Goal: Navigation & Orientation: Find specific page/section

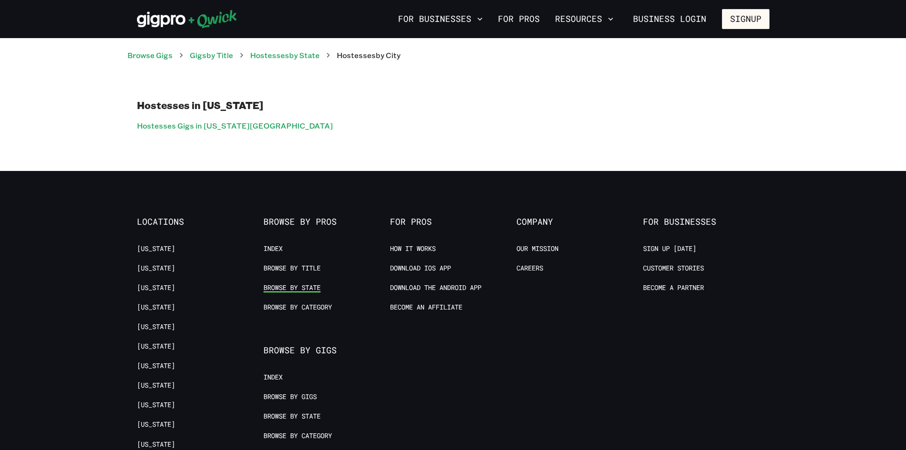
click at [305, 291] on link "Browse by State" at bounding box center [292, 287] width 57 height 9
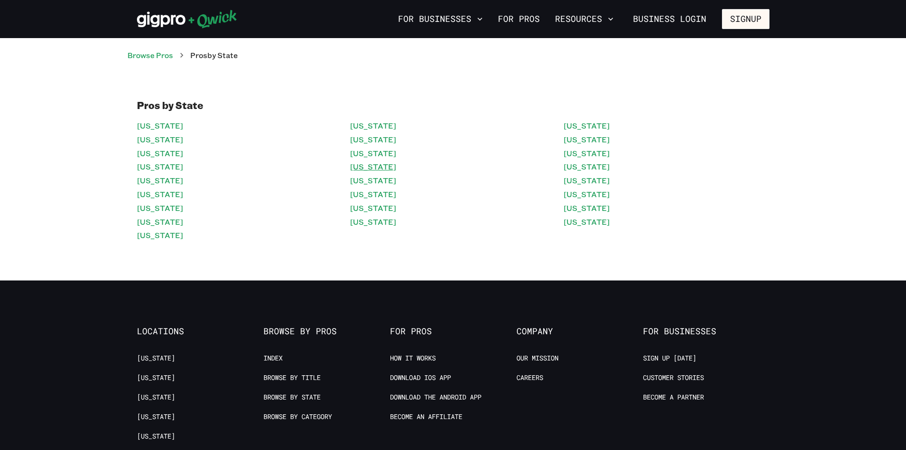
click at [363, 164] on link "[US_STATE]" at bounding box center [373, 167] width 46 height 14
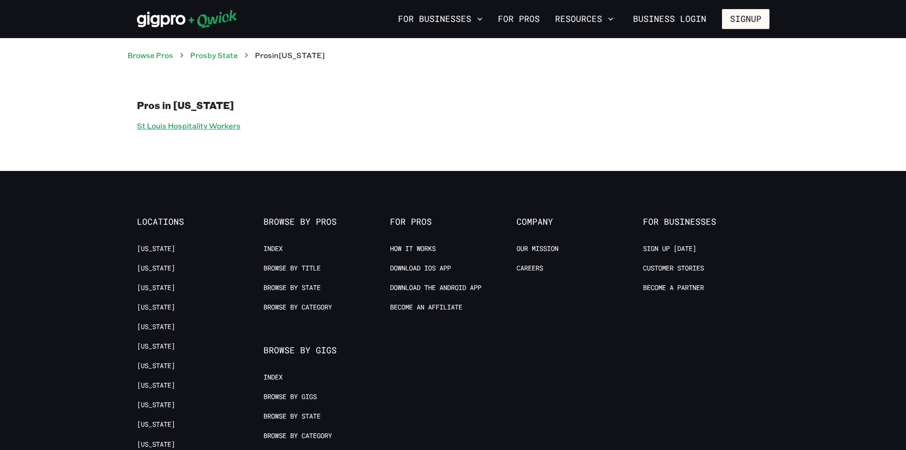
click at [212, 127] on link "St Louis Hospitality Workers" at bounding box center [189, 126] width 104 height 14
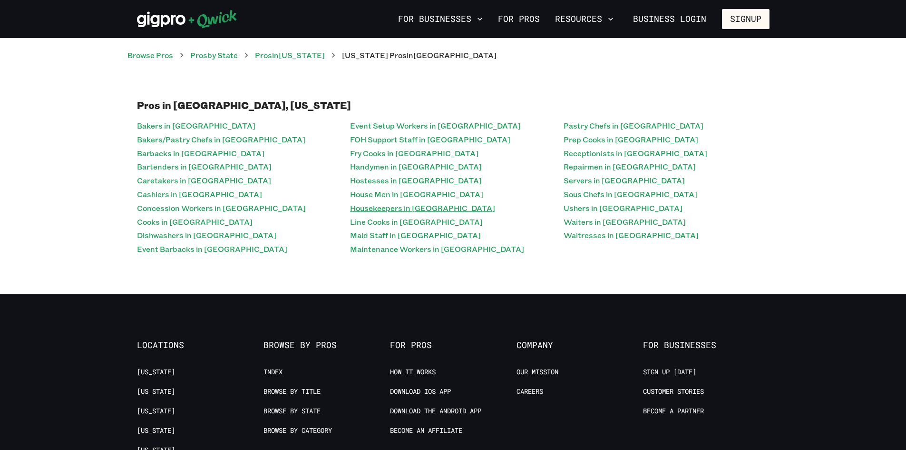
click at [425, 210] on link "Housekeepers in [GEOGRAPHIC_DATA]" at bounding box center [422, 208] width 145 height 14
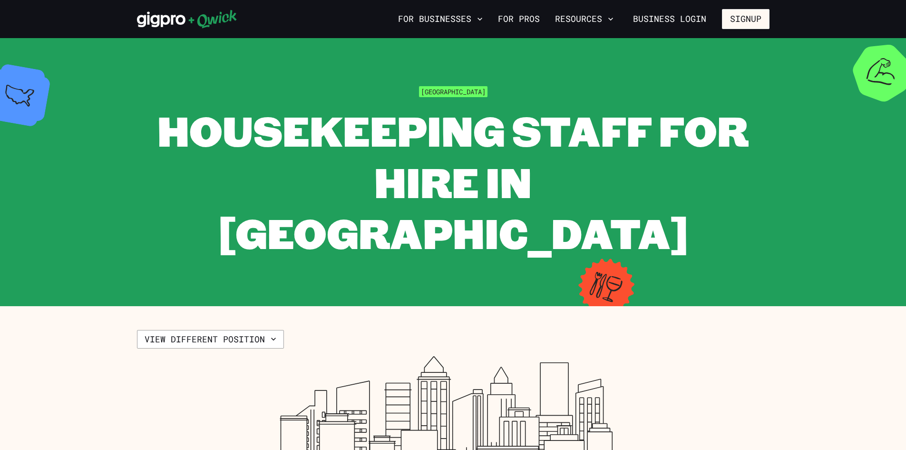
drag, startPoint x: 527, startPoint y: 277, endPoint x: 222, endPoint y: 122, distance: 342.3
click at [327, 225] on section "St Louis Housekeeping Staff for Hire in [GEOGRAPHIC_DATA]" at bounding box center [453, 172] width 906 height 268
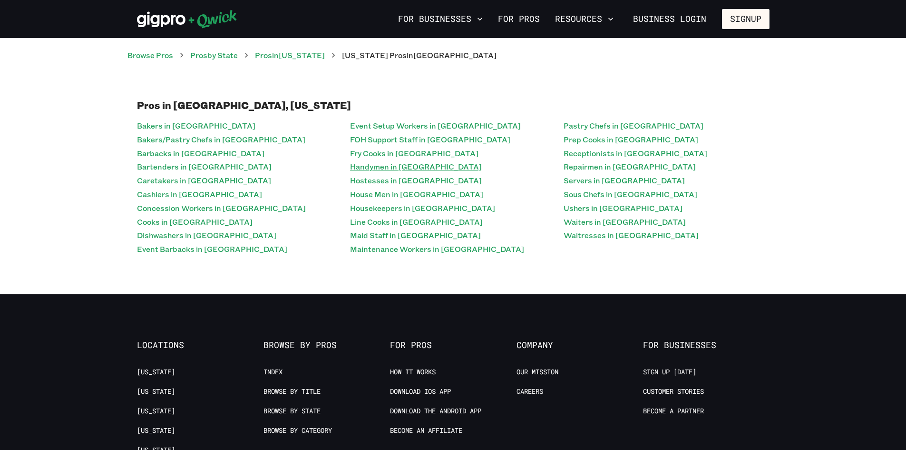
click at [365, 171] on link "Handymen in [GEOGRAPHIC_DATA]" at bounding box center [416, 167] width 132 height 14
